Goal: Transaction & Acquisition: Download file/media

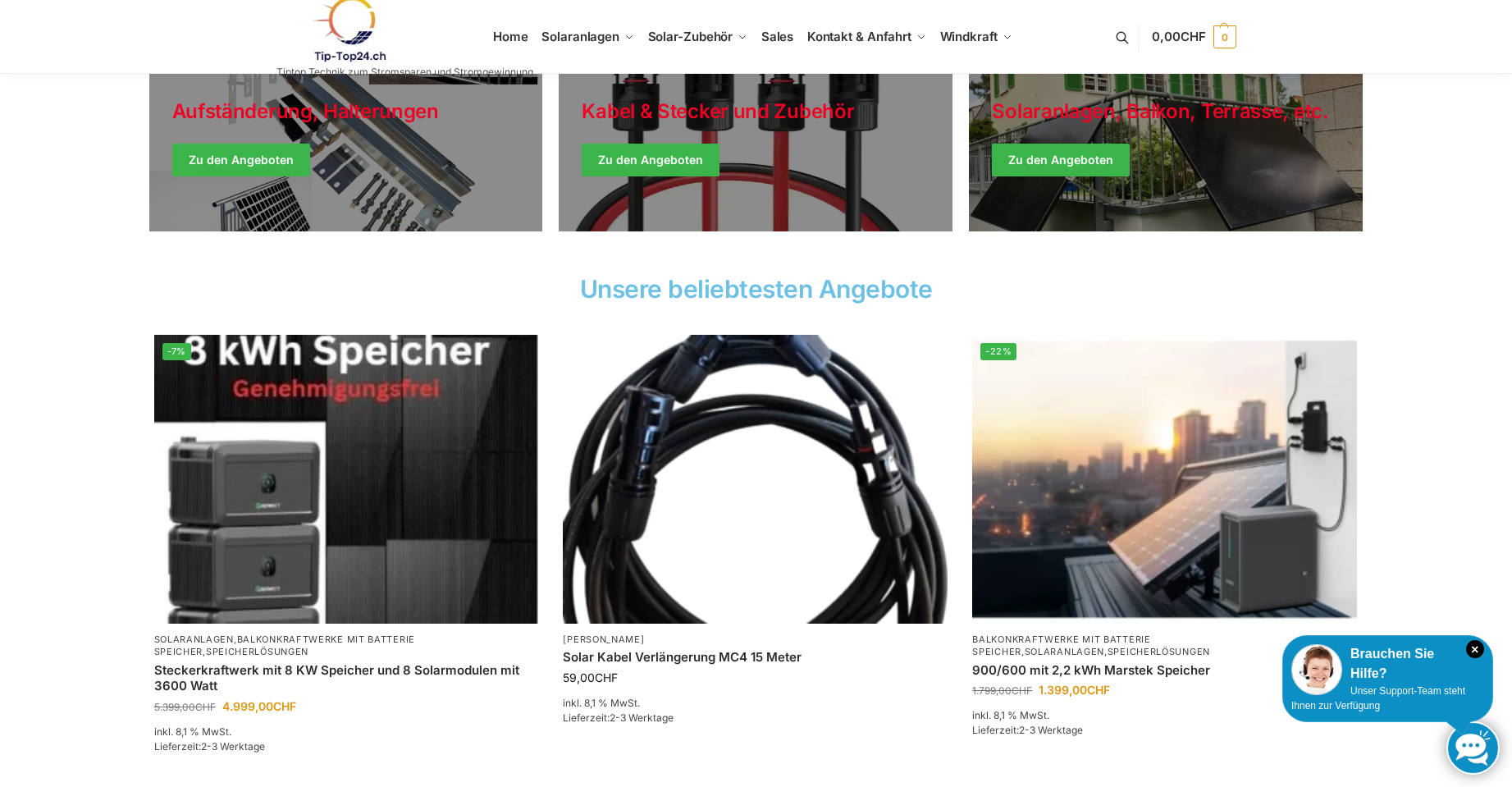
scroll to position [575, 0]
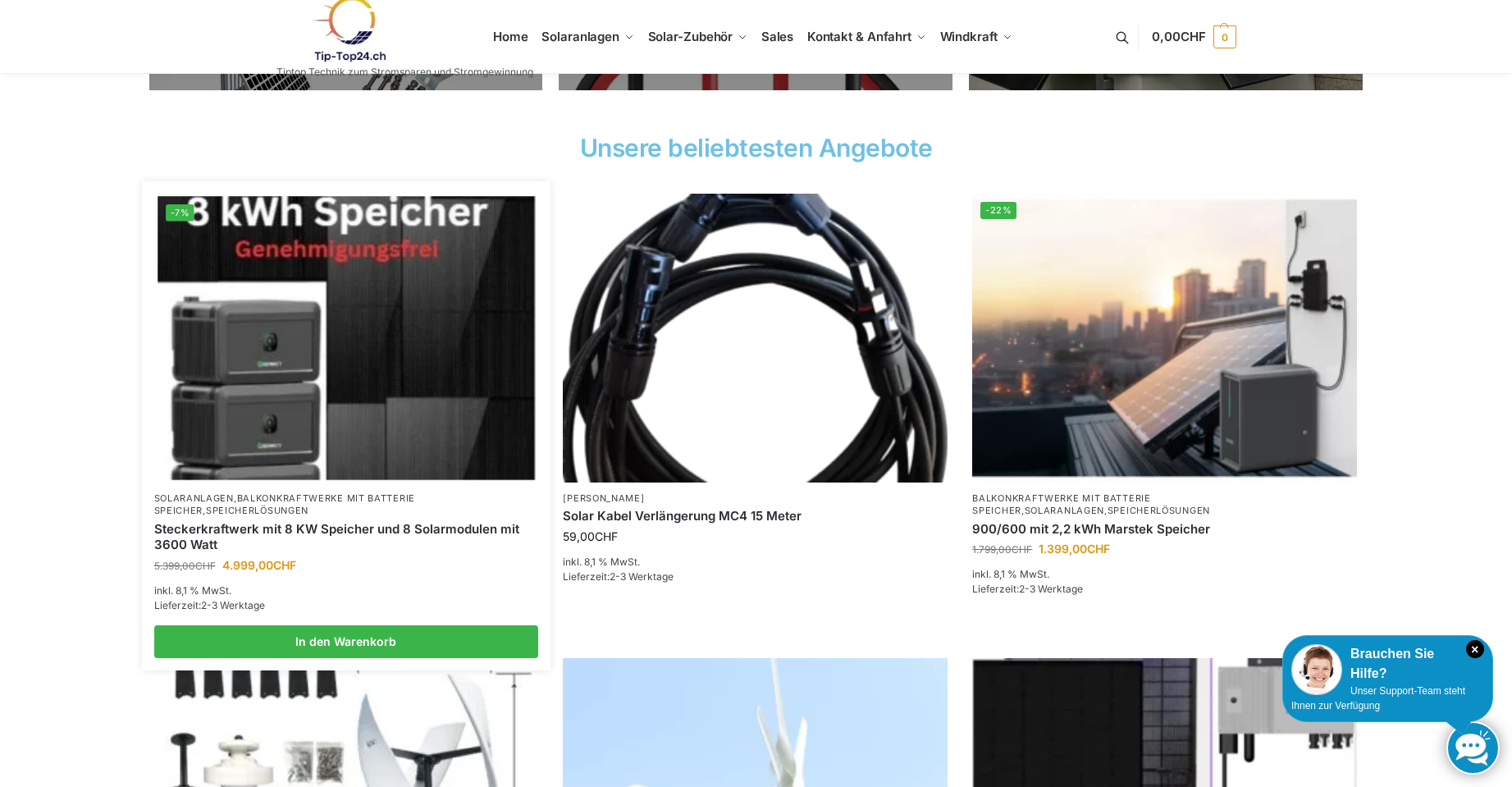
click at [279, 496] on link "Balkonkraftwerke mit Batterie Speicher" at bounding box center [285, 505] width 261 height 24
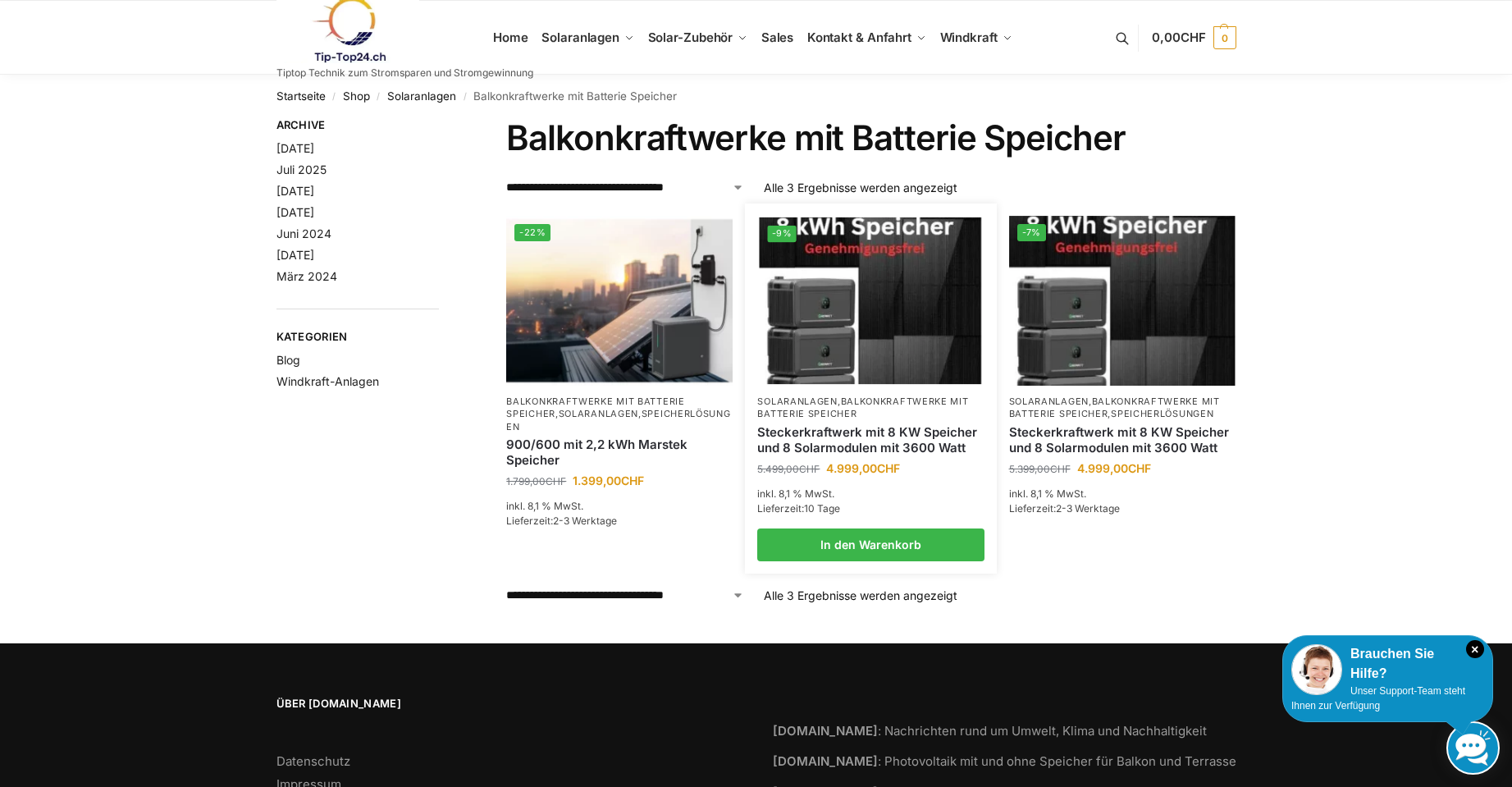
click at [837, 405] on link "Solaranlagen" at bounding box center [797, 401] width 80 height 11
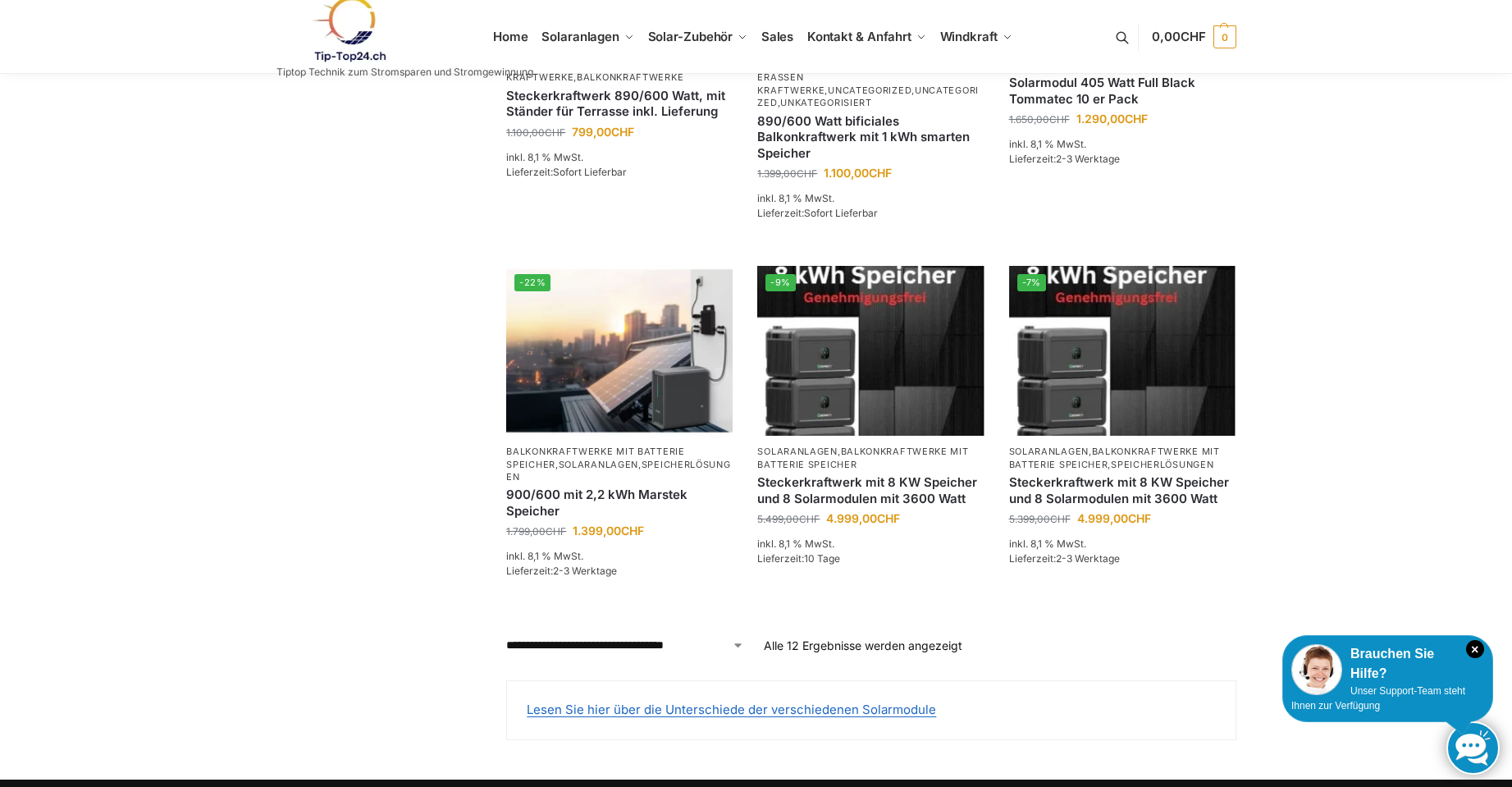
scroll to position [1396, 0]
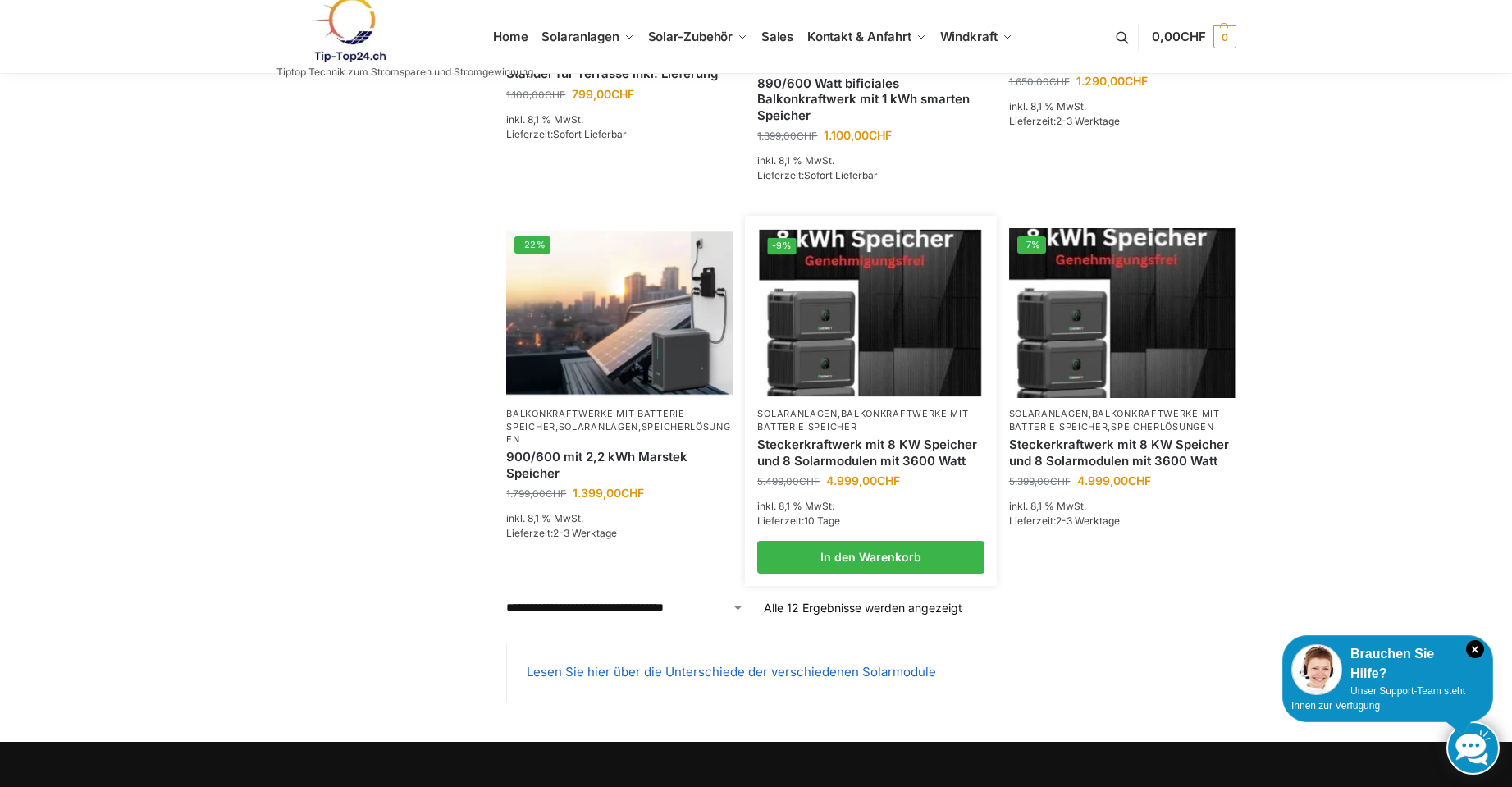
click at [859, 279] on img at bounding box center [871, 313] width 222 height 167
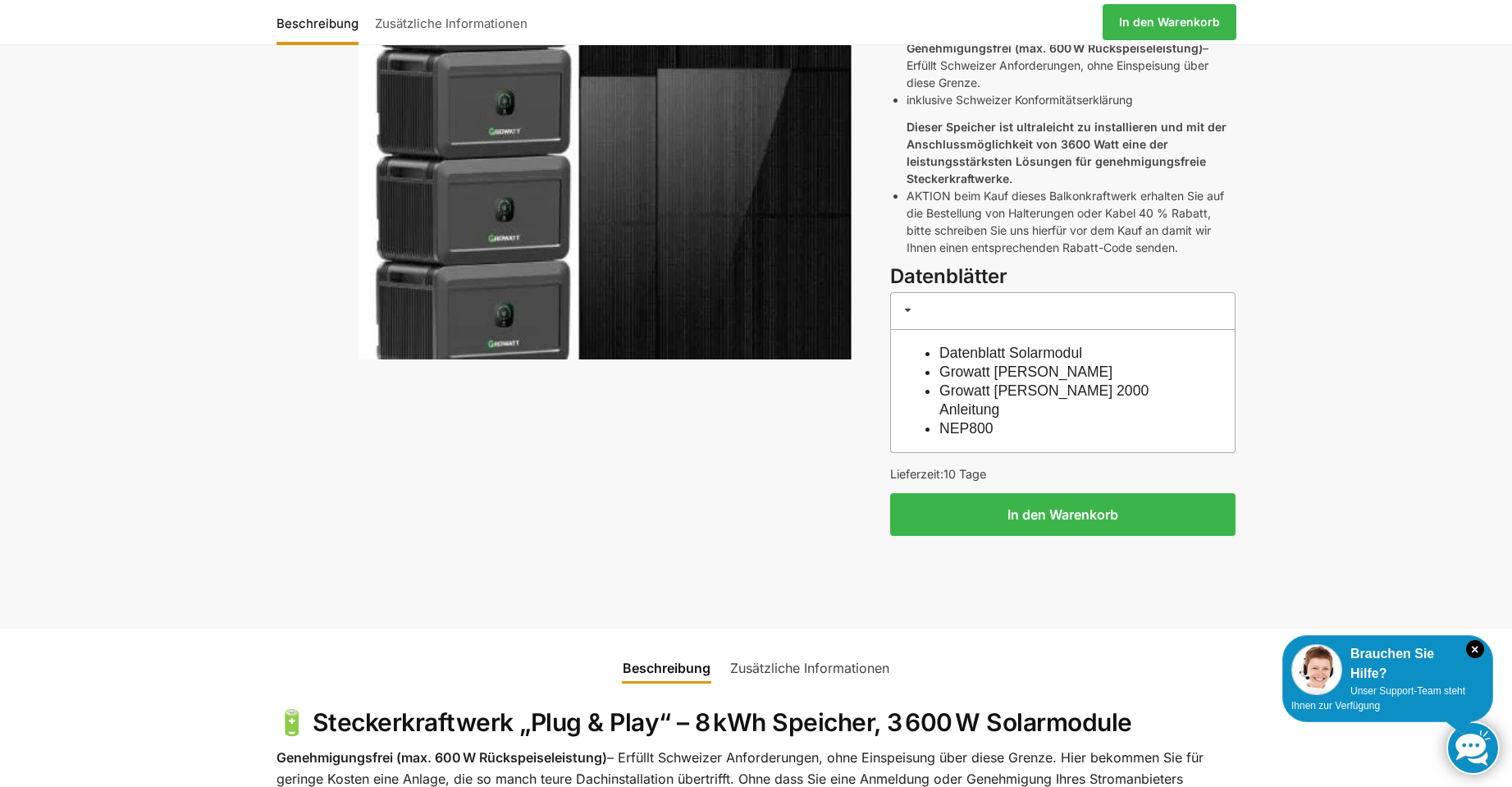
scroll to position [410, 0]
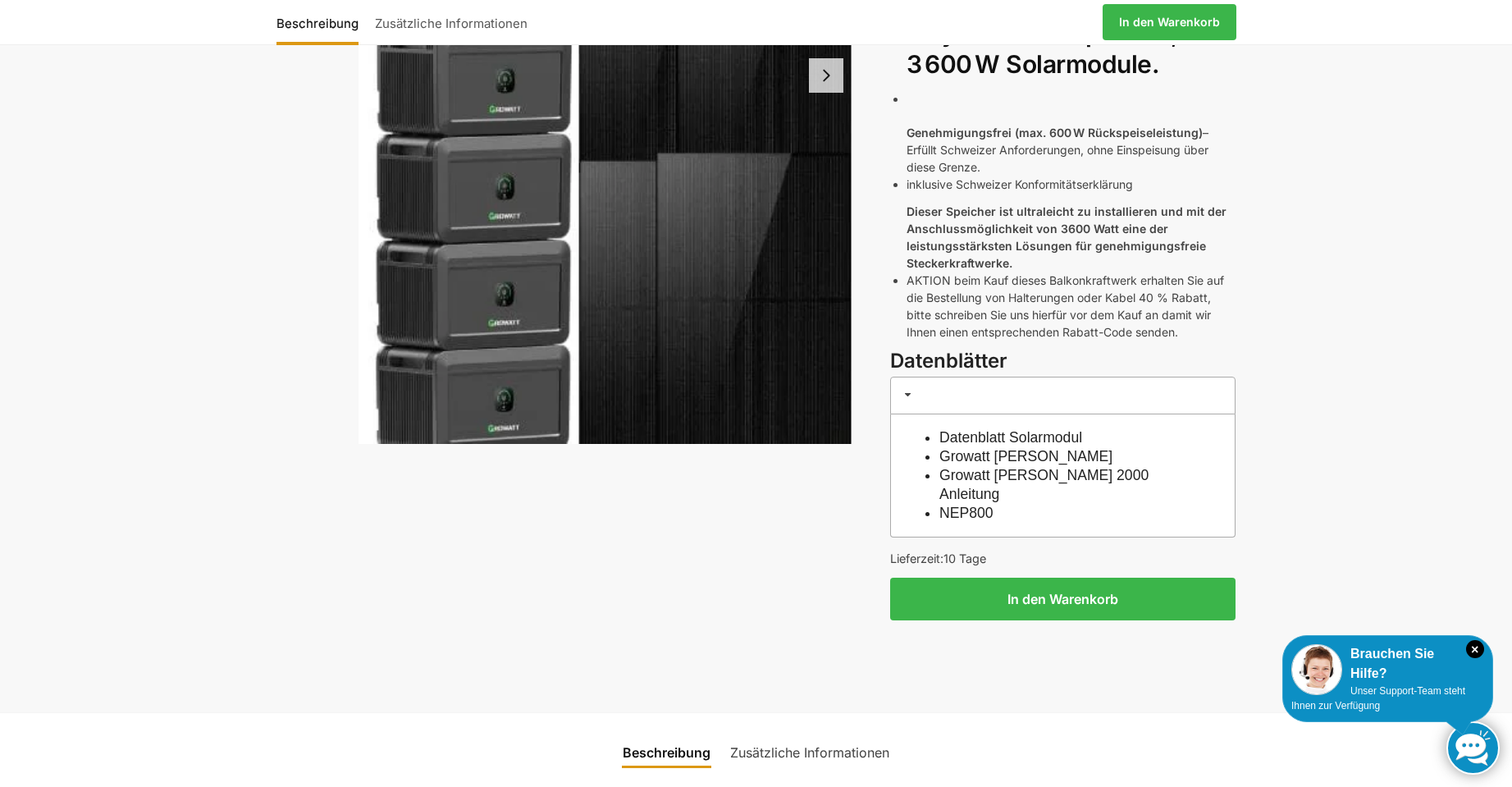
click at [1040, 448] on link "Growatt Noah Datenblatt" at bounding box center [1025, 456] width 173 height 17
